Goal: Find contact information: Obtain details needed to contact an individual or organization

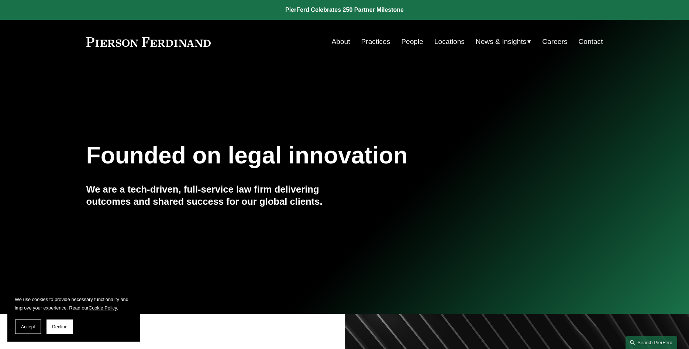
click at [593, 48] on link "Contact" at bounding box center [591, 42] width 24 height 14
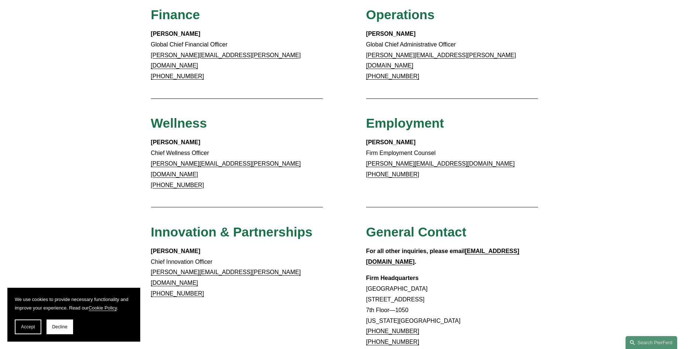
scroll to position [503, 0]
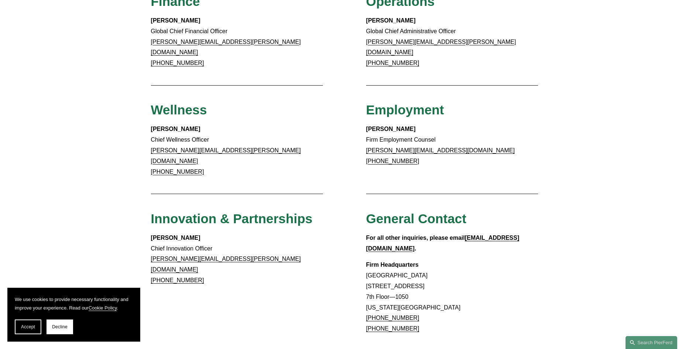
drag, startPoint x: 420, startPoint y: 114, endPoint x: 366, endPoint y: 114, distance: 54.3
click at [366, 124] on p "Amy Epstein Gluck Firm Employment Counsel amy.epsteingluck@pierferd.com +1.240.…" at bounding box center [452, 145] width 172 height 42
copy strong "[PERSON_NAME]"
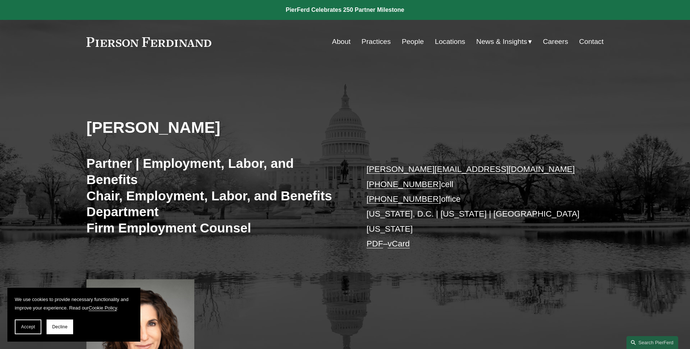
drag, startPoint x: 496, startPoint y: 173, endPoint x: 393, endPoint y: 166, distance: 103.3
click at [492, 172] on p "[PERSON_NAME][EMAIL_ADDRESS][DOMAIN_NAME] [PHONE_NUMBER] cell [PHONE_NUMBER] of…" at bounding box center [473, 206] width 215 height 89
